Goal: Check status

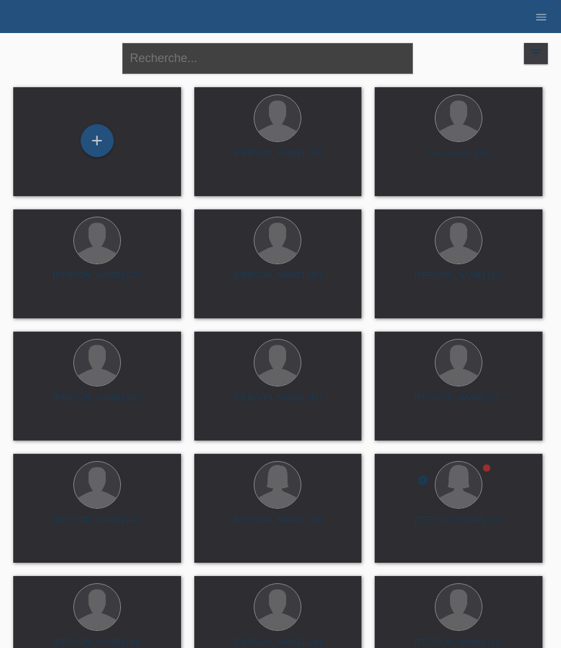
click at [211, 65] on input "text" at bounding box center [267, 58] width 291 height 31
paste input "[PERSON_NAME]"
type input "[PERSON_NAME]"
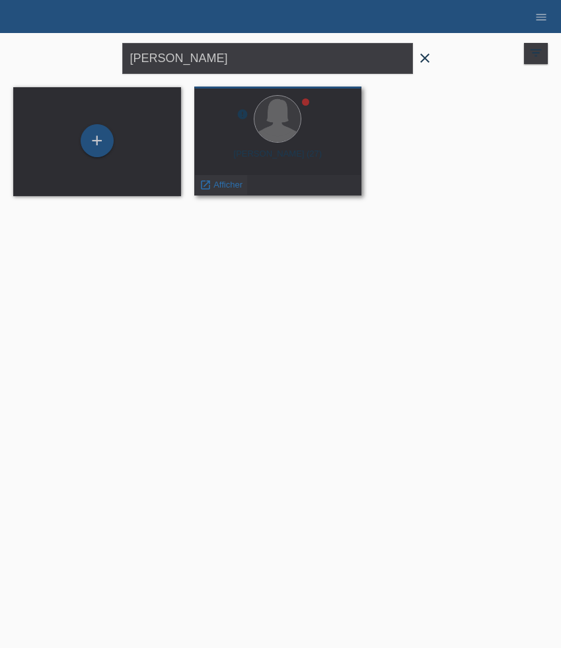
click at [221, 182] on span "Afficher" at bounding box center [227, 185] width 29 height 10
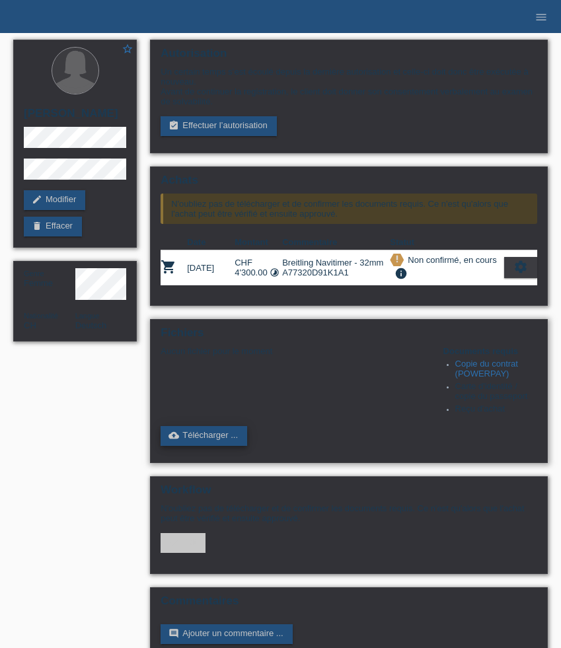
click at [206, 446] on link "cloud_upload Télécharger ..." at bounding box center [203, 436] width 87 height 20
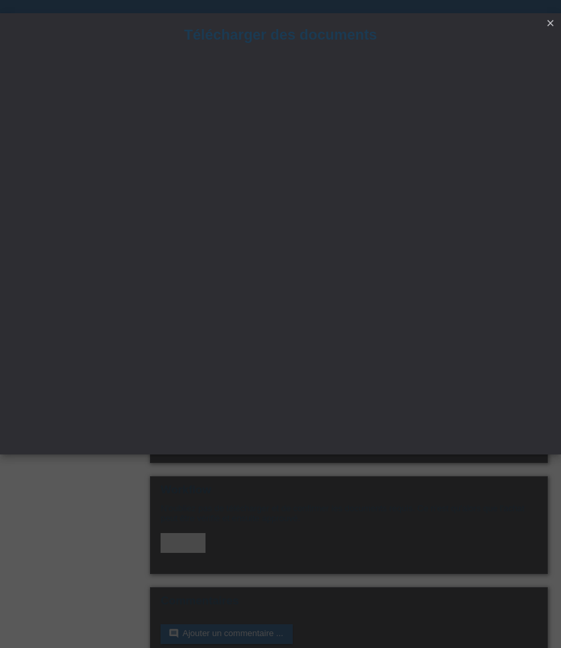
click at [551, 24] on icon "close" at bounding box center [550, 23] width 11 height 11
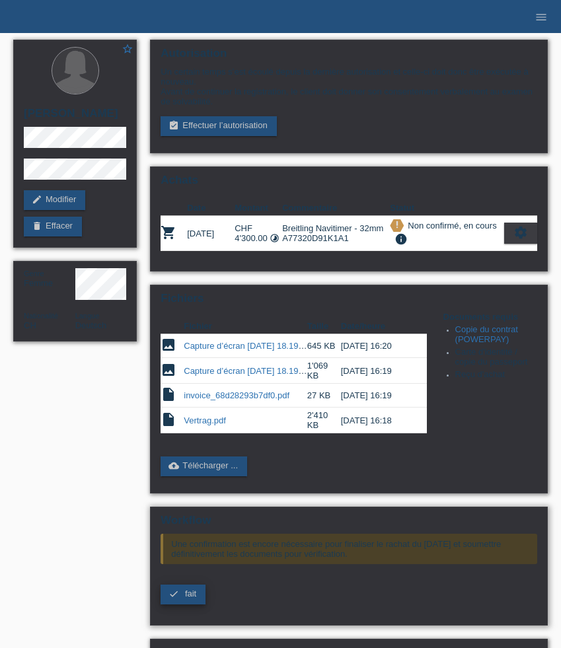
click at [188, 598] on span "fait" at bounding box center [190, 593] width 11 height 10
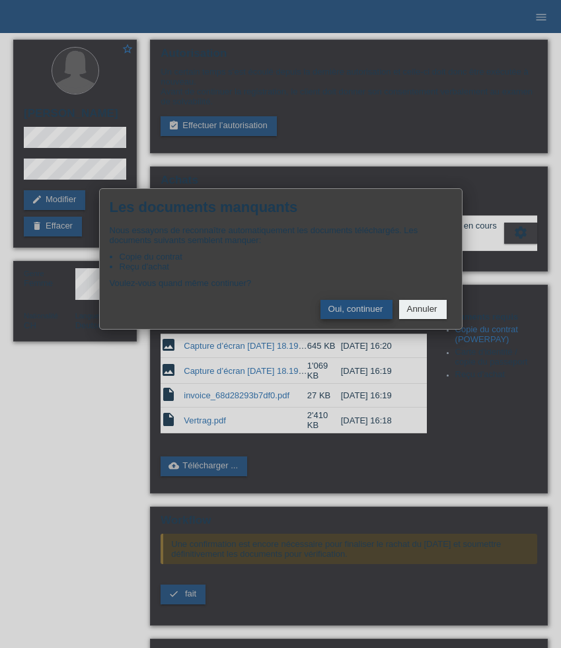
click at [355, 310] on button "Oui, continuer" at bounding box center [356, 309] width 72 height 19
